Goal: Task Accomplishment & Management: Manage account settings

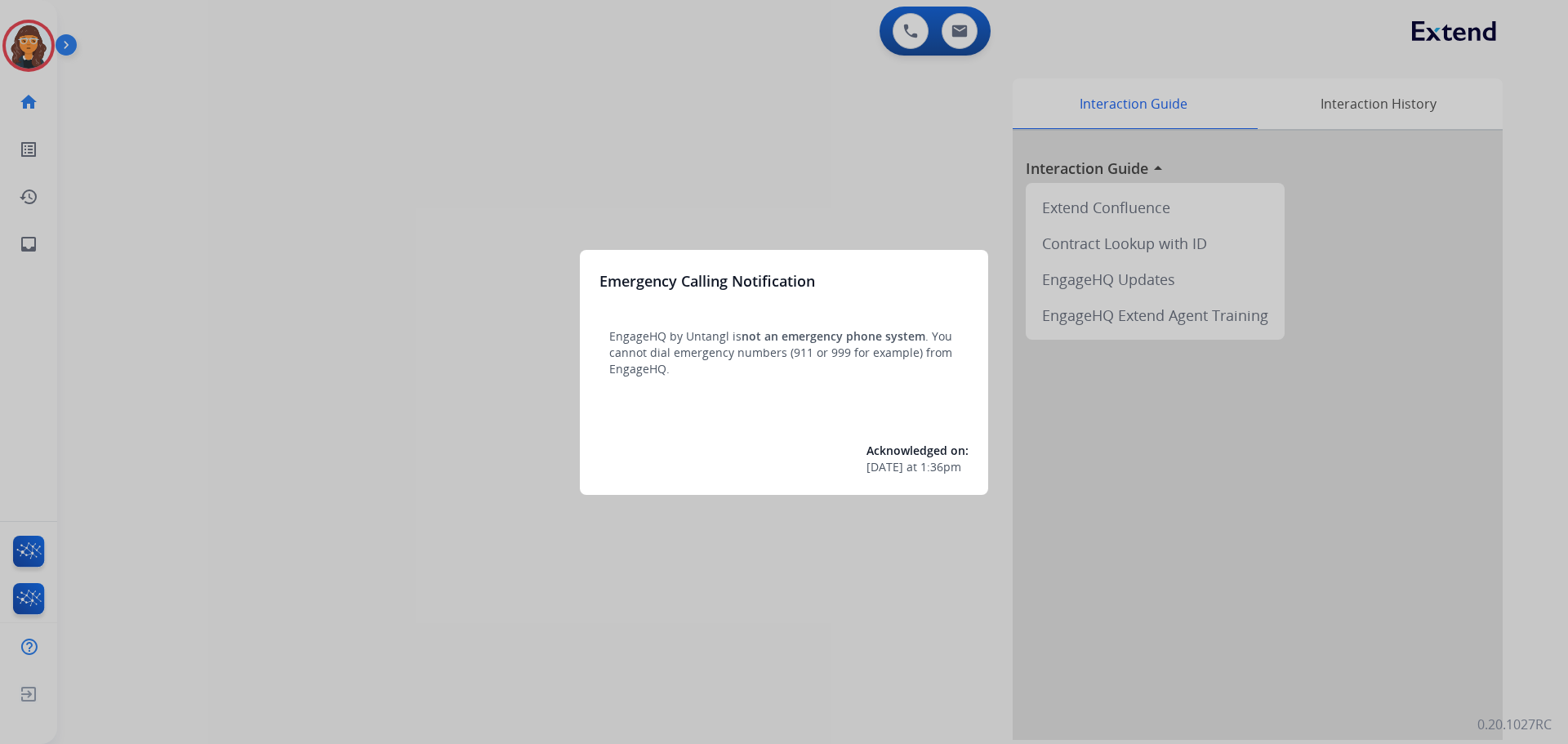
click at [113, 216] on div at bounding box center [784, 372] width 1568 height 744
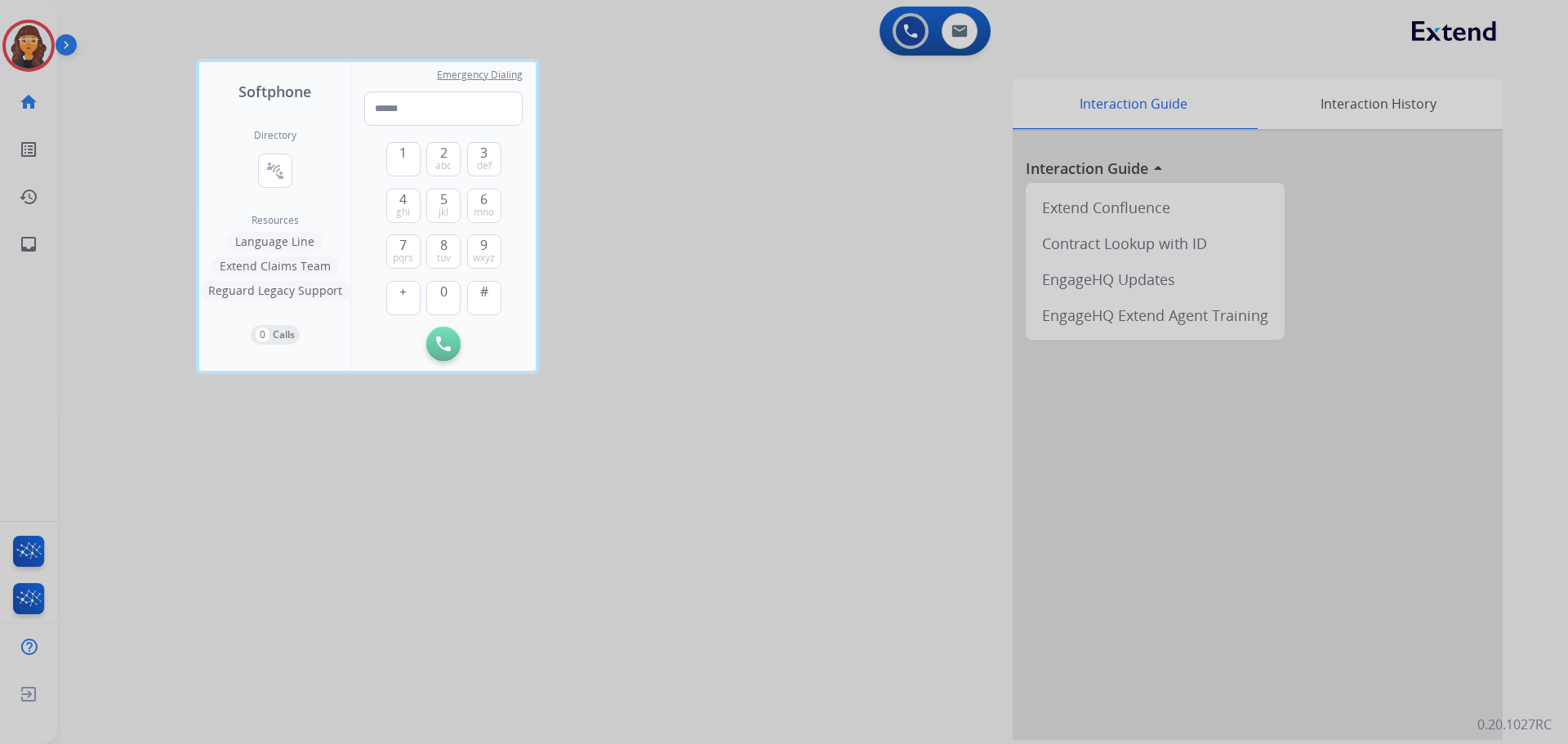
click at [115, 215] on div at bounding box center [784, 372] width 1568 height 744
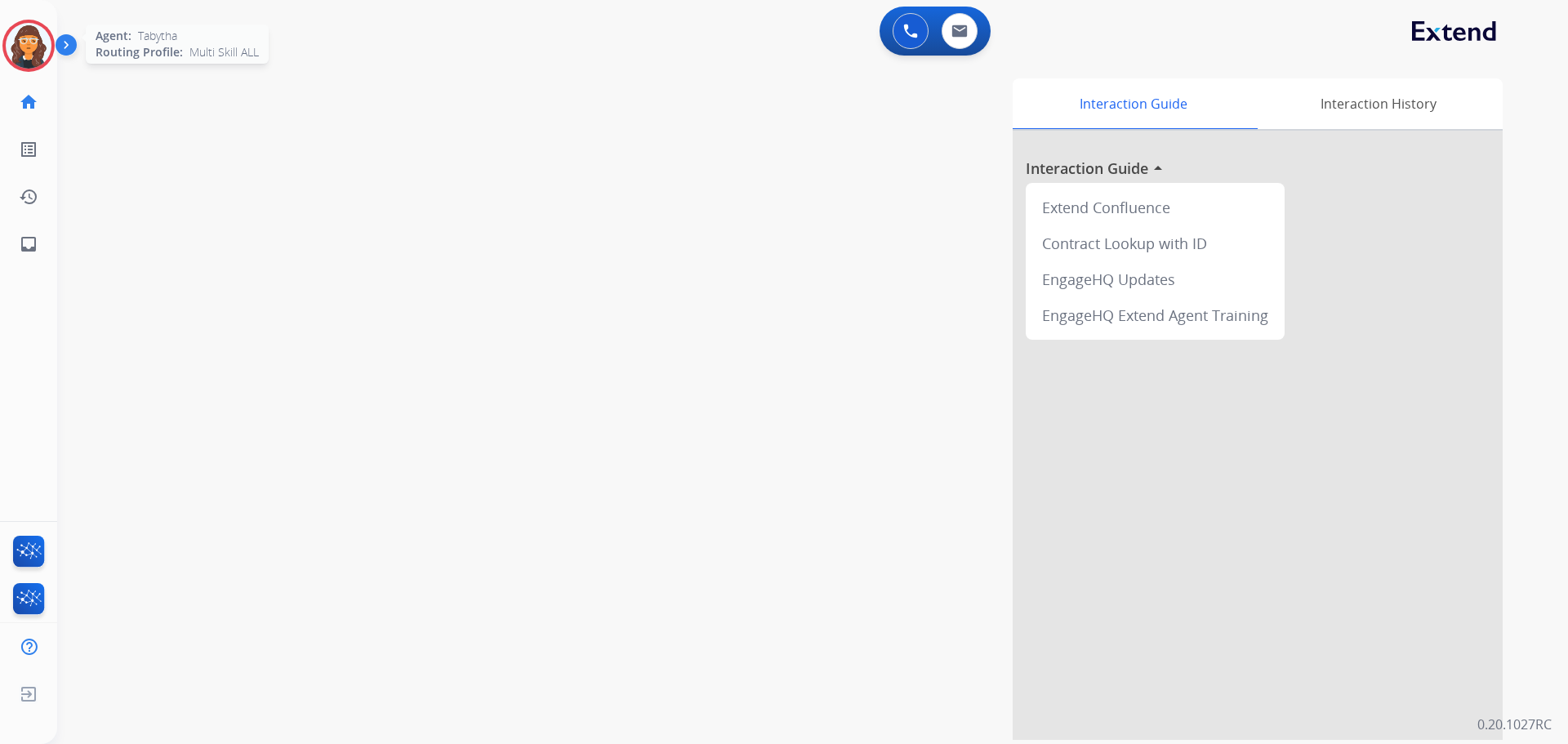
click at [35, 49] on img at bounding box center [28, 45] width 45 height 45
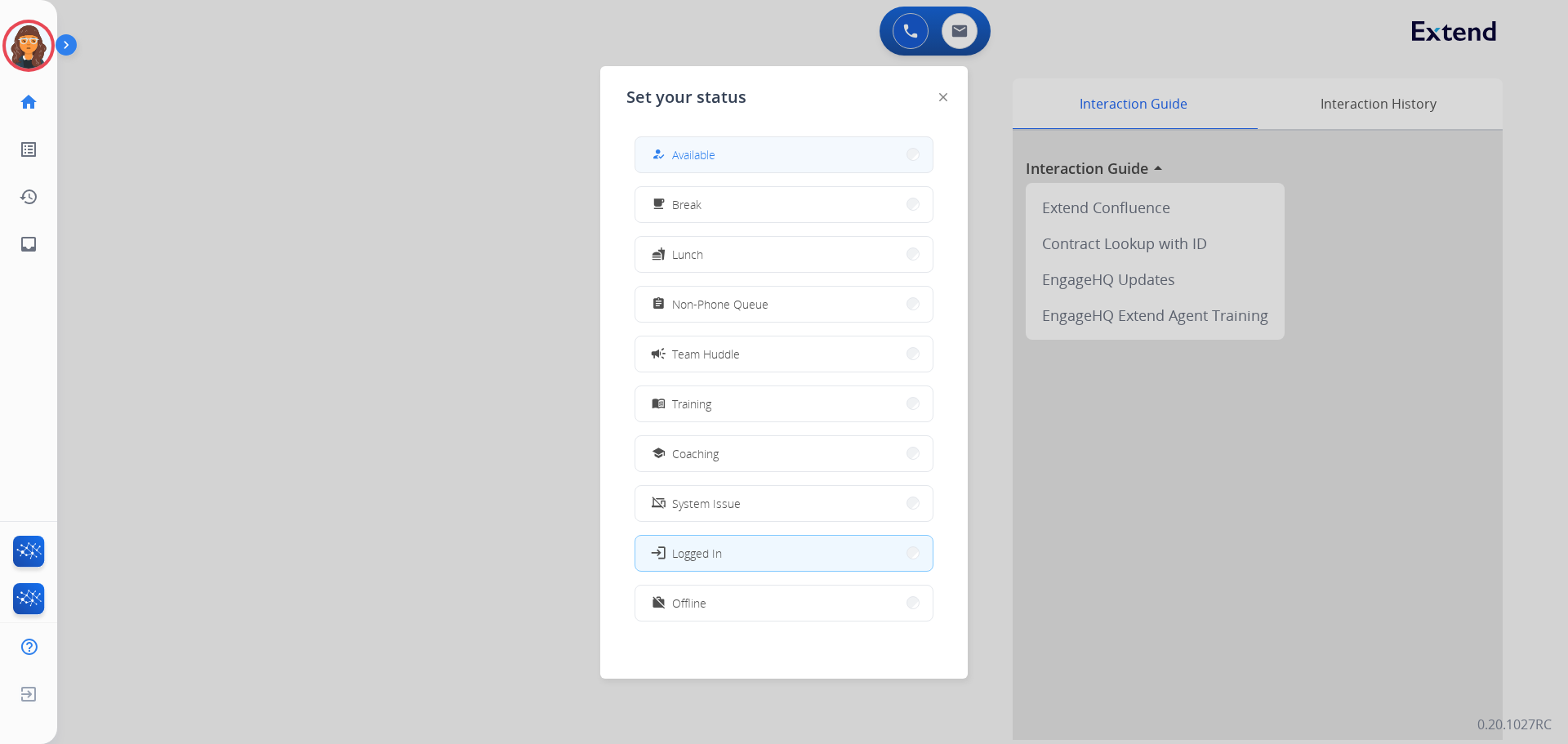
click at [685, 150] on span "Available" at bounding box center [694, 155] width 44 height 17
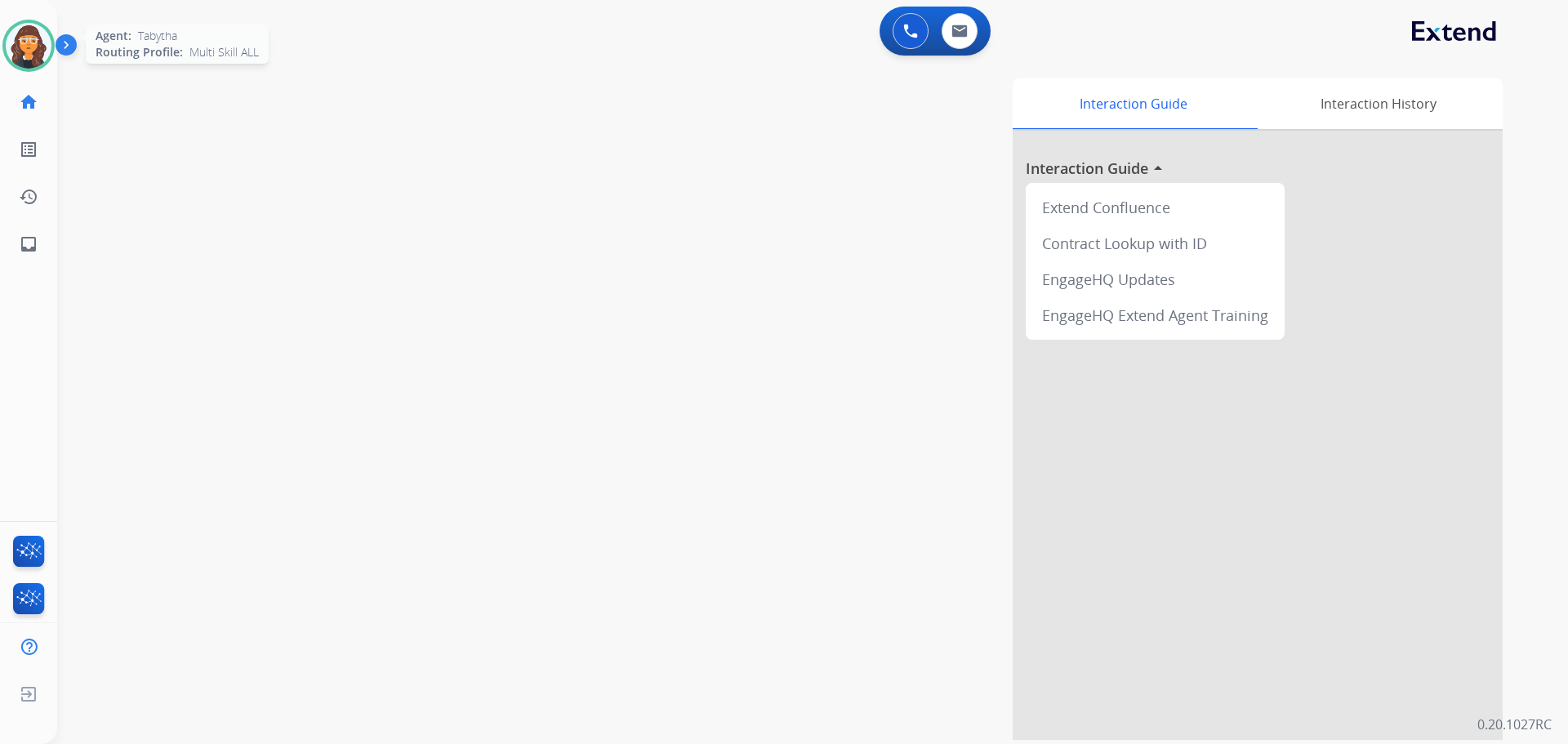
click at [26, 57] on img at bounding box center [28, 45] width 45 height 45
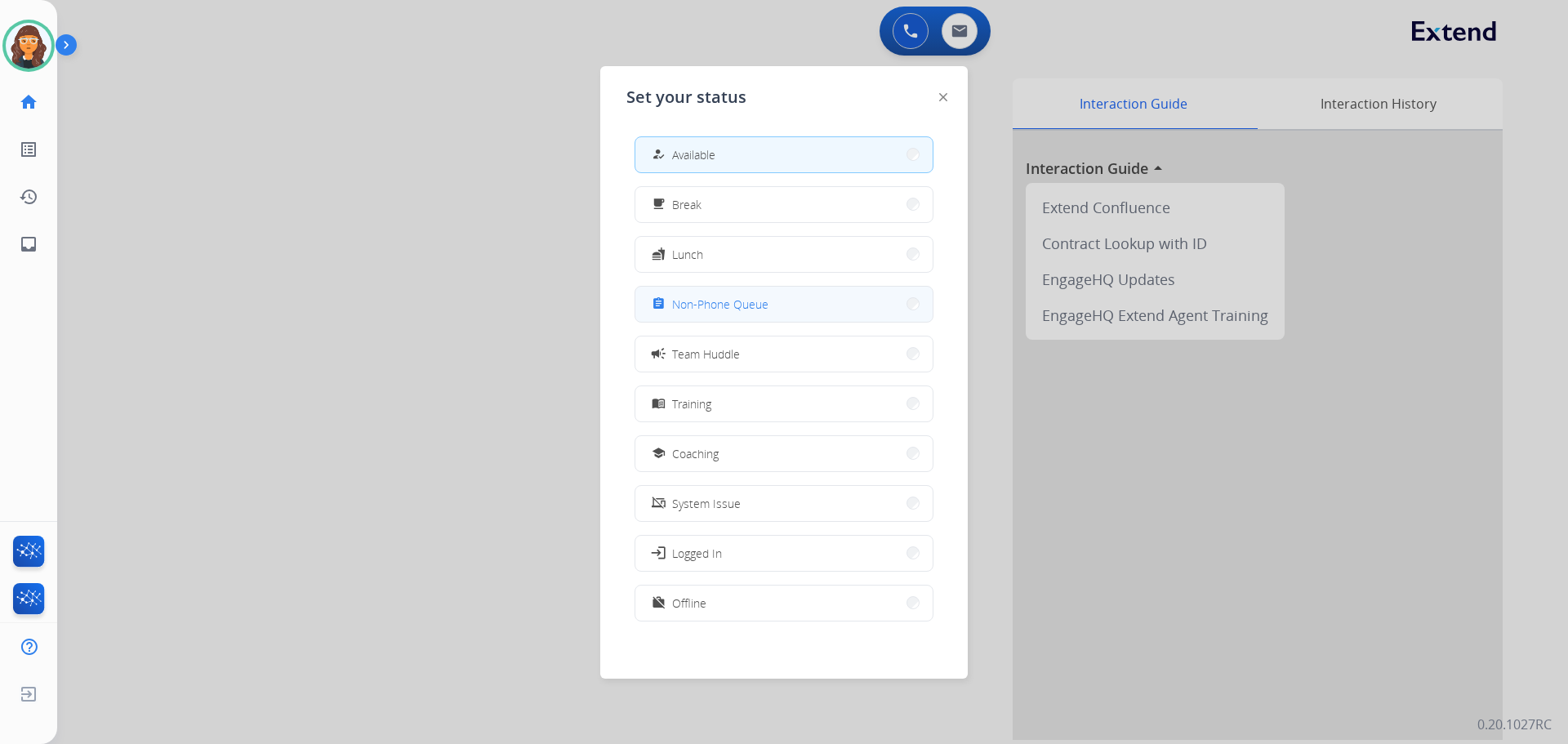
click at [700, 297] on span "Non-Phone Queue" at bounding box center [721, 305] width 97 height 17
